Goal: Task Accomplishment & Management: Manage account settings

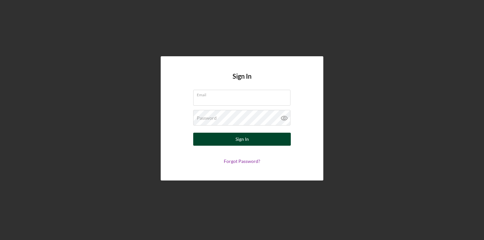
type input "[EMAIL_ADDRESS][DOMAIN_NAME]"
click at [229, 138] on button "Sign In" at bounding box center [242, 139] width 98 height 13
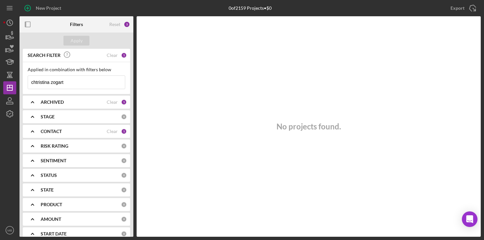
click at [74, 82] on input "chtristina zogart" at bounding box center [76, 82] width 97 height 13
type input "c"
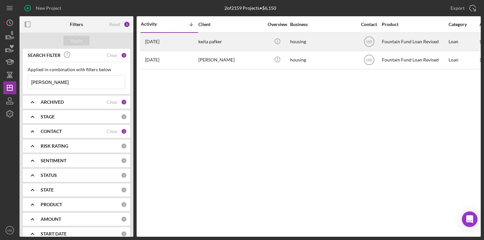
type input "[PERSON_NAME]"
click at [201, 38] on div "keita pafker" at bounding box center [230, 41] width 65 height 17
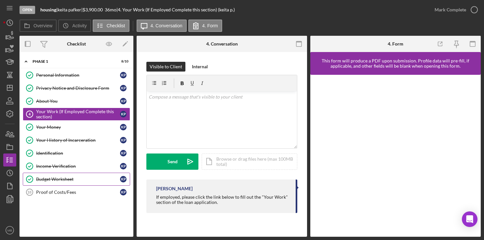
click at [75, 175] on link "Budget Worksheet Budget Worksheet k p" at bounding box center [76, 179] width 107 height 13
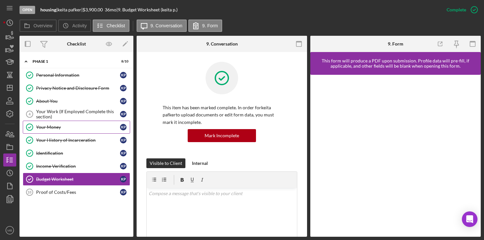
click at [84, 126] on div "Your Money" at bounding box center [78, 127] width 84 height 5
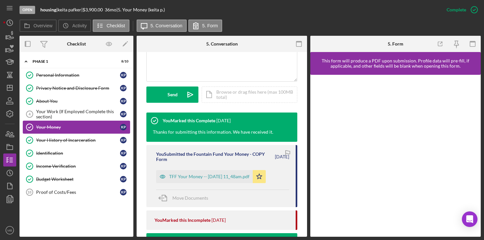
scroll to position [172, 0]
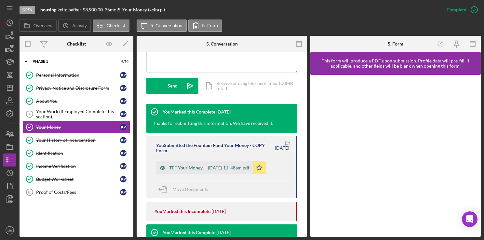
click at [226, 172] on div "TFF Your Money -- [DATE] 11_48am.pdf" at bounding box center [204, 167] width 97 height 13
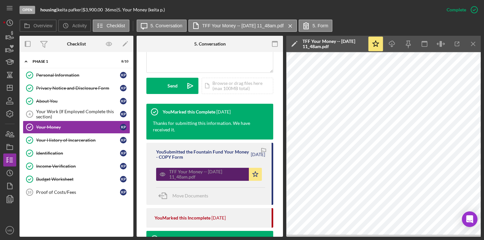
click at [194, 180] on div "TFF Your Money -- [DATE] 11_48am.pdf" at bounding box center [202, 174] width 93 height 13
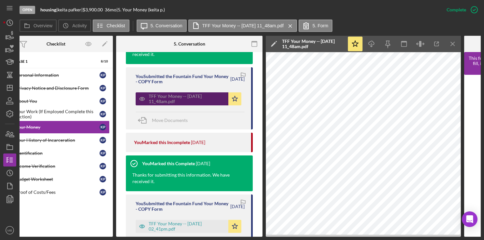
scroll to position [0, 20]
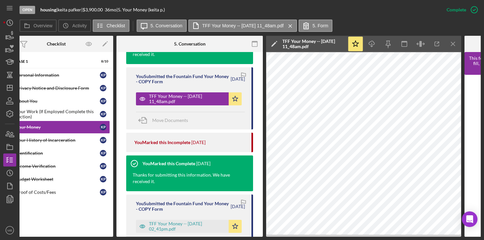
click at [165, 141] on div "You Marked this Incomplete" at bounding box center [162, 142] width 56 height 5
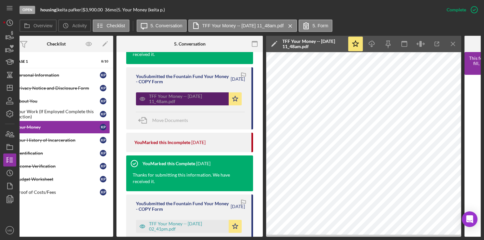
click at [164, 104] on div "TFF Your Money -- [DATE] 11_48am.pdf" at bounding box center [187, 99] width 76 height 10
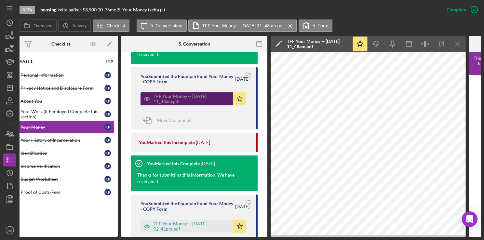
scroll to position [0, 0]
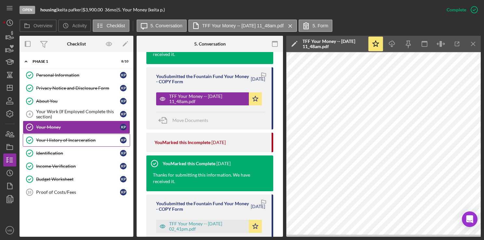
click at [68, 140] on div "Your History of Incarceration" at bounding box center [78, 140] width 84 height 5
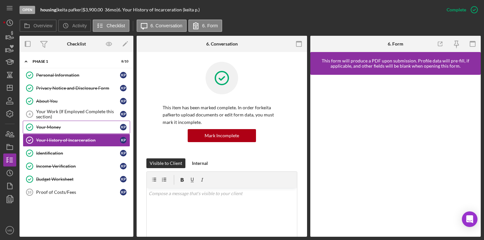
click at [53, 128] on div "Your Money" at bounding box center [78, 127] width 84 height 5
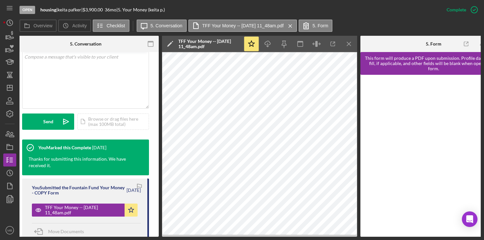
scroll to position [0, 128]
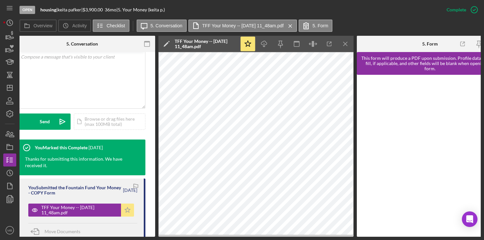
click at [127, 210] on polygon "button" at bounding box center [128, 210] width 6 height 5
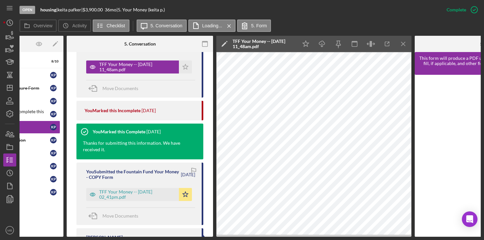
scroll to position [0, 0]
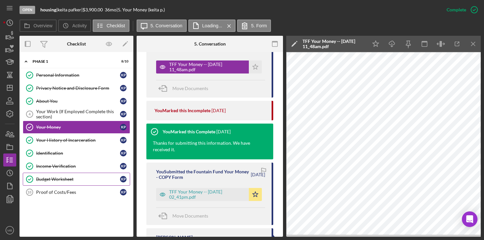
click at [60, 181] on link "Budget Worksheet Budget Worksheet k p" at bounding box center [76, 179] width 107 height 13
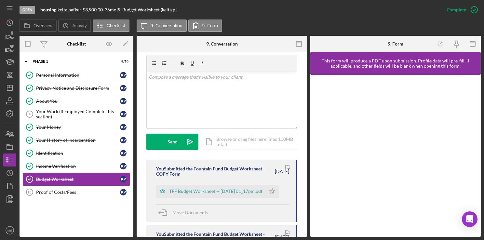
scroll to position [117, 0]
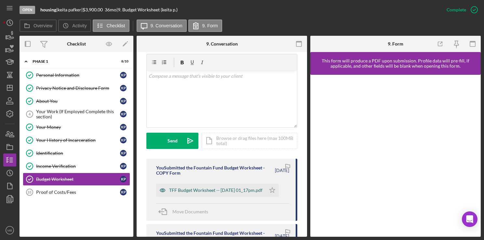
click at [222, 193] on div "TFF Budget Worksheet -- [DATE] 01_17pm.pdf" at bounding box center [215, 190] width 93 height 5
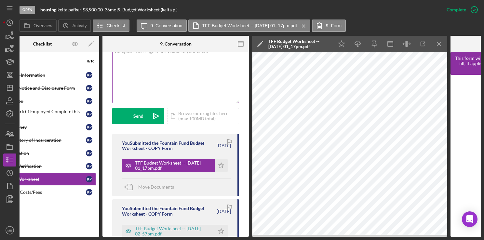
scroll to position [0, 0]
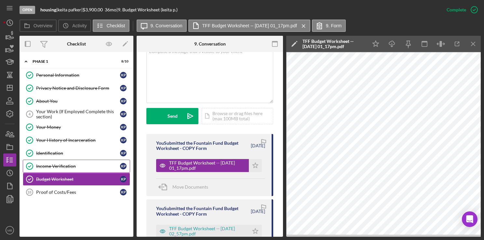
click at [63, 168] on link "Income Verification Income Verification k p" at bounding box center [76, 166] width 107 height 13
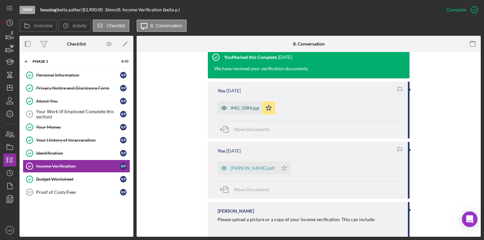
click at [246, 112] on div "IMG_5084.jpg" at bounding box center [240, 108] width 45 height 13
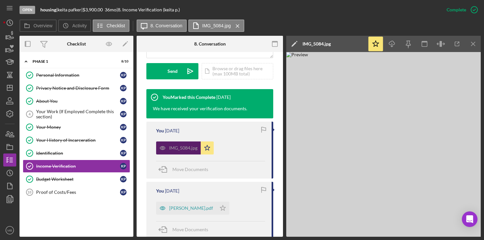
scroll to position [190, 0]
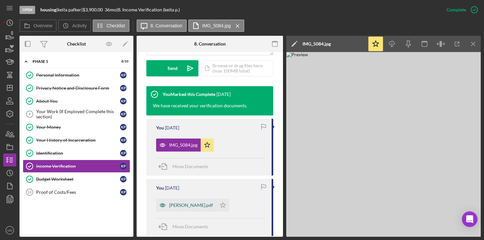
click at [181, 204] on div "[PERSON_NAME].pdf" at bounding box center [191, 205] width 44 height 5
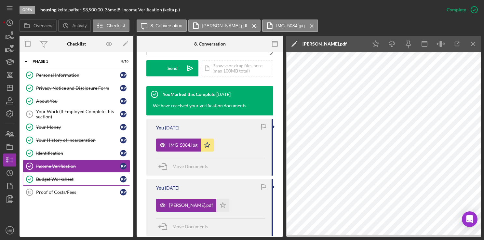
click at [52, 181] on link "Budget Worksheet Budget Worksheet k p" at bounding box center [76, 179] width 107 height 13
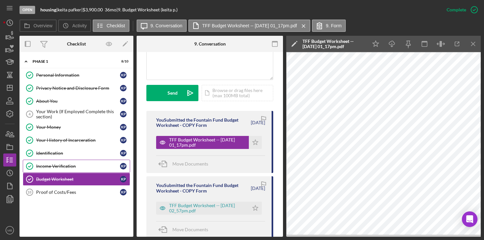
click at [48, 164] on div "Income Verification" at bounding box center [78, 166] width 84 height 5
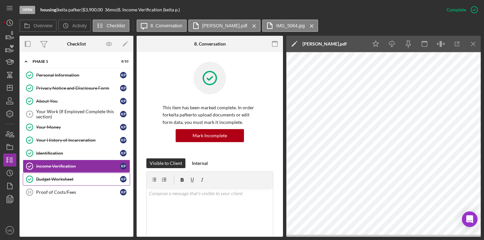
click at [48, 178] on div "Budget Worksheet" at bounding box center [78, 179] width 84 height 5
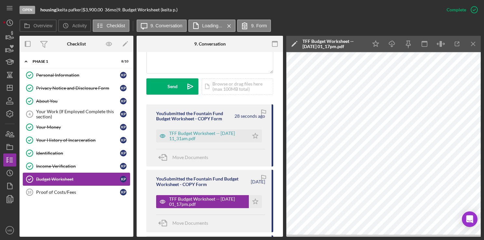
scroll to position [172, 0]
click at [223, 137] on div "TFF Budget Worksheet -- [DATE] 11_31am.pdf" at bounding box center [207, 136] width 76 height 10
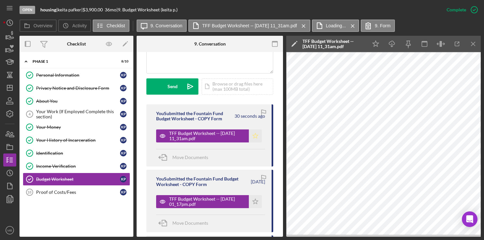
click at [251, 134] on icon "Icon/Star" at bounding box center [255, 136] width 13 height 13
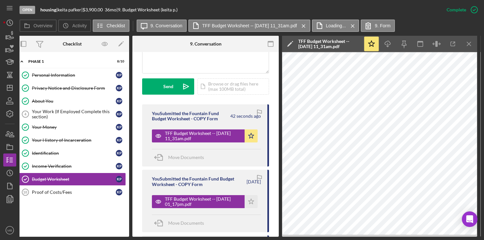
scroll to position [0, 0]
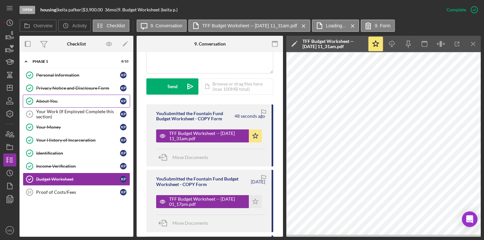
click at [44, 100] on div "About You" at bounding box center [78, 101] width 84 height 5
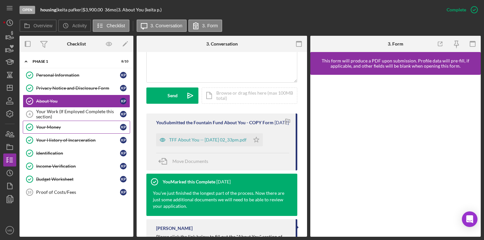
scroll to position [164, 0]
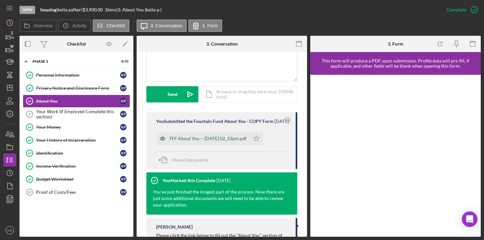
click at [231, 145] on div "TFF About You -- [DATE] 02_33pm.pdf" at bounding box center [203, 138] width 94 height 13
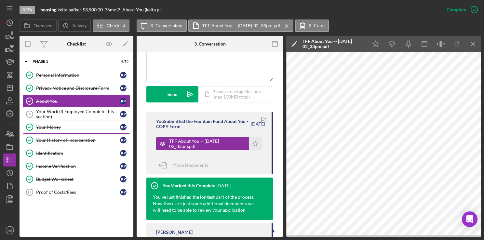
drag, startPoint x: 70, startPoint y: 128, endPoint x: 65, endPoint y: 129, distance: 5.2
click at [65, 129] on div "Your Money" at bounding box center [78, 127] width 84 height 5
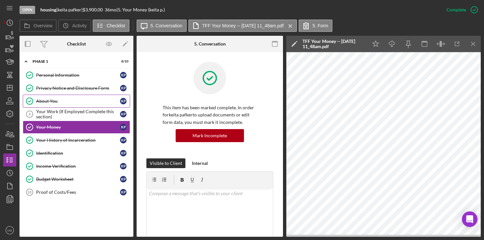
click at [68, 98] on link "About You About You k p" at bounding box center [76, 101] width 107 height 13
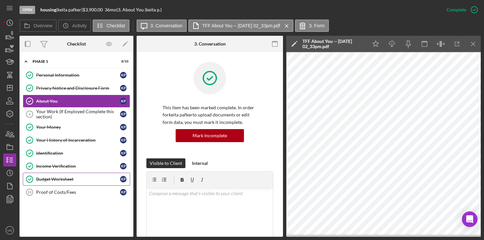
click at [92, 177] on div "Budget Worksheet" at bounding box center [78, 179] width 84 height 5
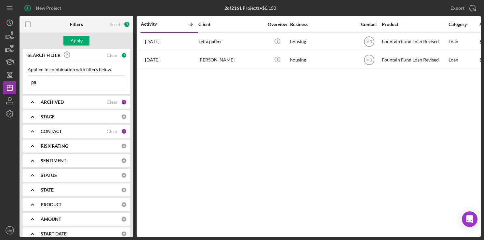
type input "p"
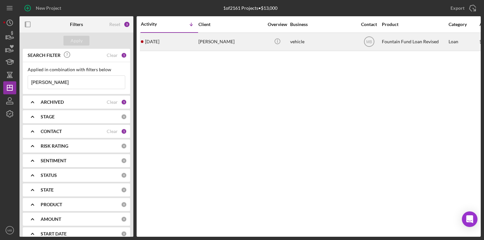
type input "[PERSON_NAME]"
click at [187, 40] on div "[DATE] [PERSON_NAME]" at bounding box center [169, 41] width 57 height 17
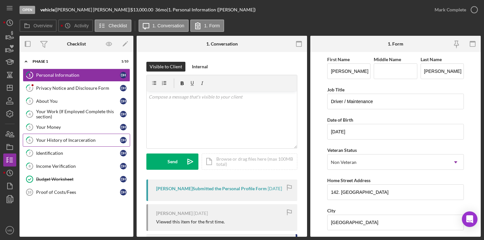
click at [90, 140] on div "Your History of Incarceration" at bounding box center [78, 140] width 84 height 5
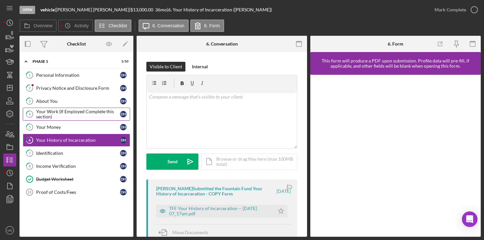
click at [82, 110] on div "Your Work (If Employed Complete this section)" at bounding box center [78, 114] width 84 height 10
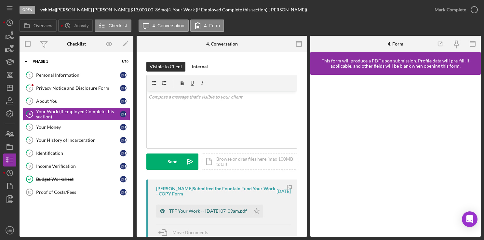
click at [190, 213] on div "TFF Your Work -- [DATE] 07_09am.pdf" at bounding box center [208, 211] width 78 height 5
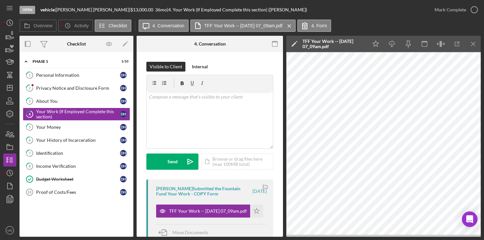
scroll to position [0, 2]
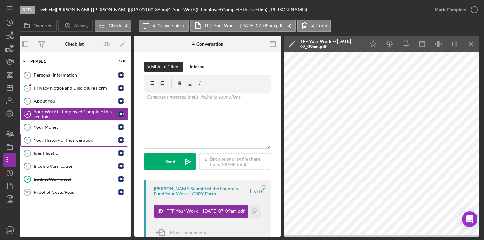
click at [93, 140] on div "Your History of Incarceration" at bounding box center [76, 140] width 84 height 5
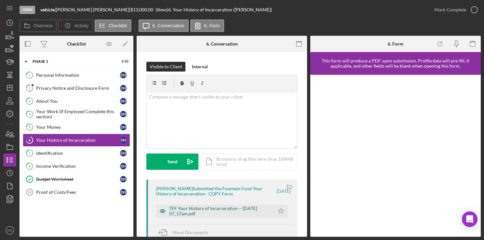
click at [200, 208] on div "TFF Your History of Incarceration -- [DATE] 07_17am.pdf" at bounding box center [220, 211] width 102 height 10
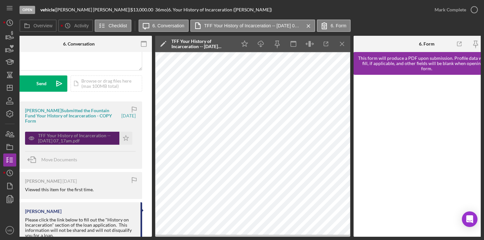
scroll to position [0, 150]
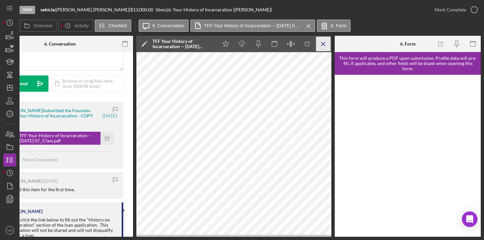
click at [324, 43] on line "button" at bounding box center [323, 44] width 4 height 4
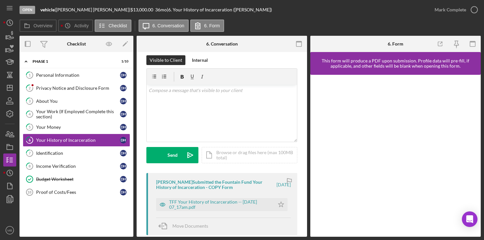
scroll to position [0, 0]
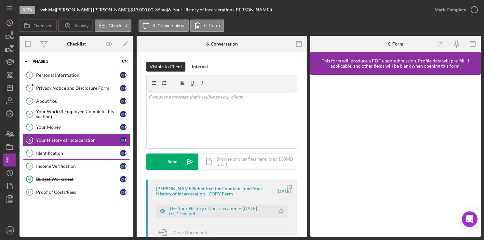
click at [57, 154] on div "Identification" at bounding box center [78, 153] width 84 height 5
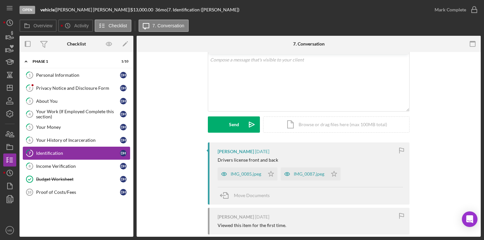
scroll to position [37, 0]
click at [70, 136] on link "6 Your History of Incarceration D H" at bounding box center [76, 140] width 107 height 13
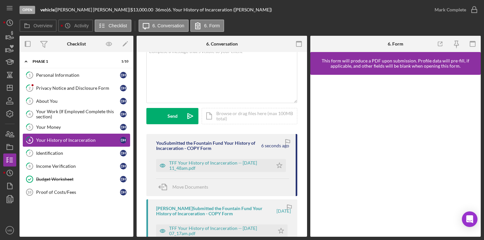
scroll to position [46, 0]
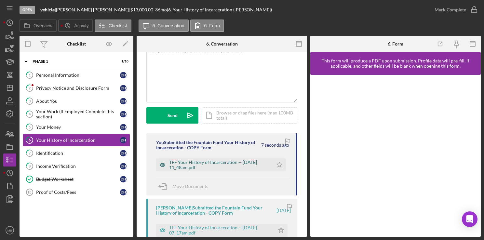
click at [218, 168] on div "TFF Your History of Incarceration -- [DATE] 11_48am.pdf" at bounding box center [219, 165] width 101 height 10
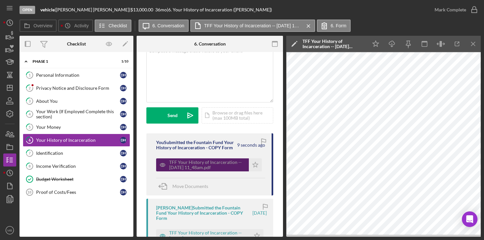
click at [252, 171] on icon "Icon/Star" at bounding box center [255, 164] width 13 height 13
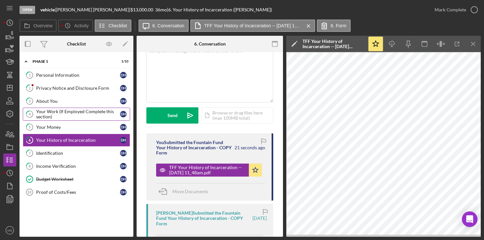
click at [94, 115] on div "Your Work (If Employed Complete this section)" at bounding box center [78, 114] width 84 height 10
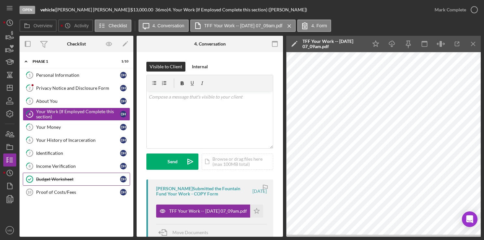
click at [66, 179] on div "Budget Worksheet" at bounding box center [78, 179] width 84 height 5
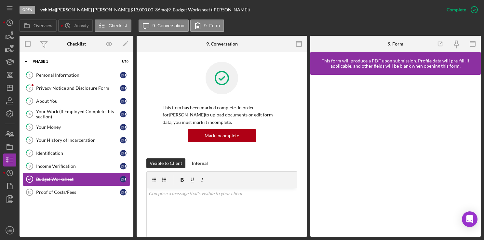
drag, startPoint x: 66, startPoint y: 179, endPoint x: 75, endPoint y: 182, distance: 9.4
click at [75, 182] on link "Budget Worksheet Budget Worksheet D H" at bounding box center [76, 179] width 107 height 13
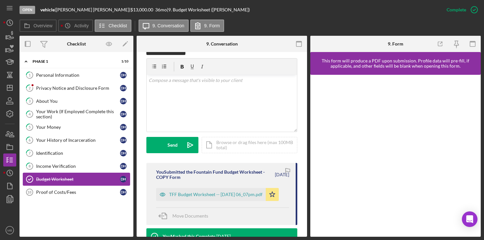
scroll to position [114, 0]
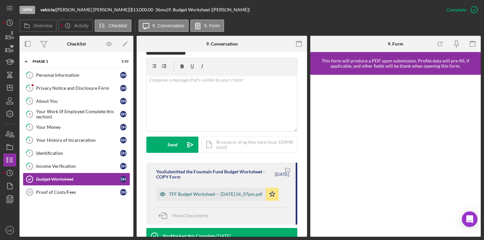
click at [207, 196] on div "TFF Budget Worksheet -- [DATE] 06_07pm.pdf" at bounding box center [215, 194] width 93 height 5
